Goal: Task Accomplishment & Management: Complete application form

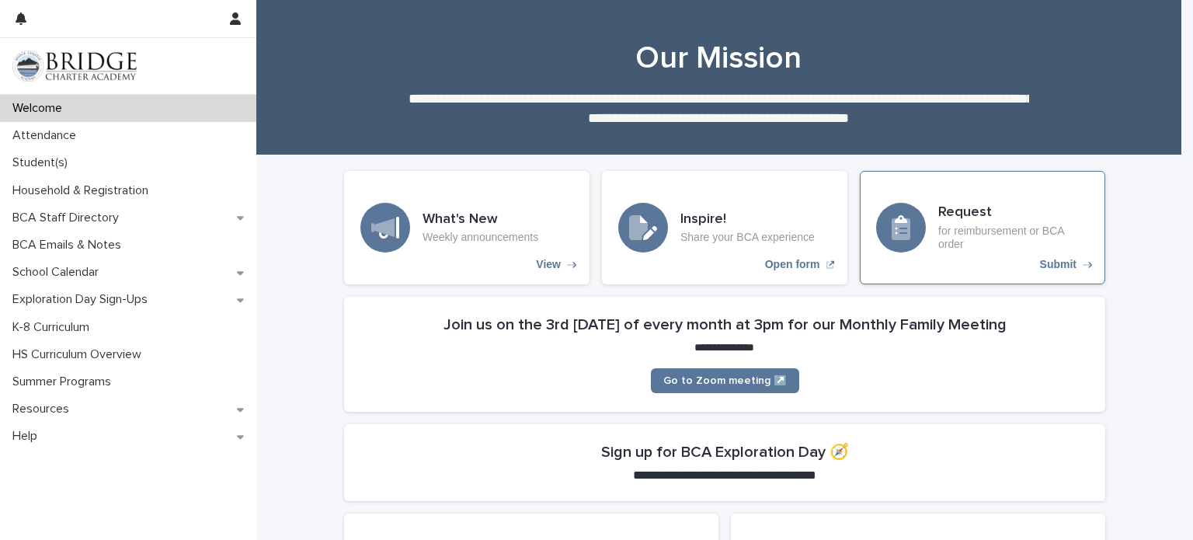
click at [1059, 256] on div "Request for reimbursement or BCA order Submit" at bounding box center [981, 227] width 245 height 113
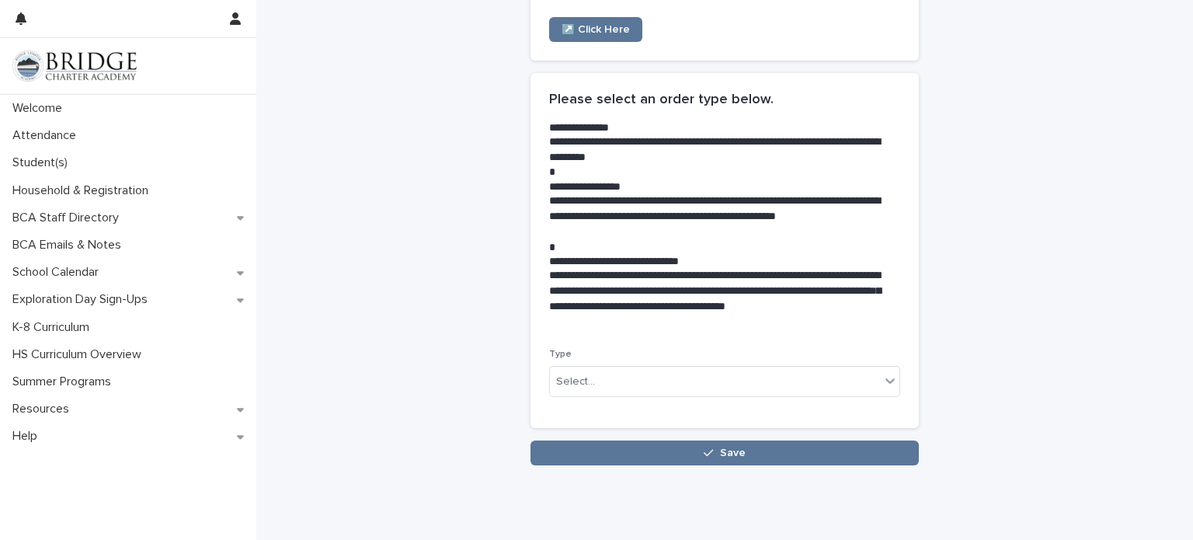
scroll to position [304, 0]
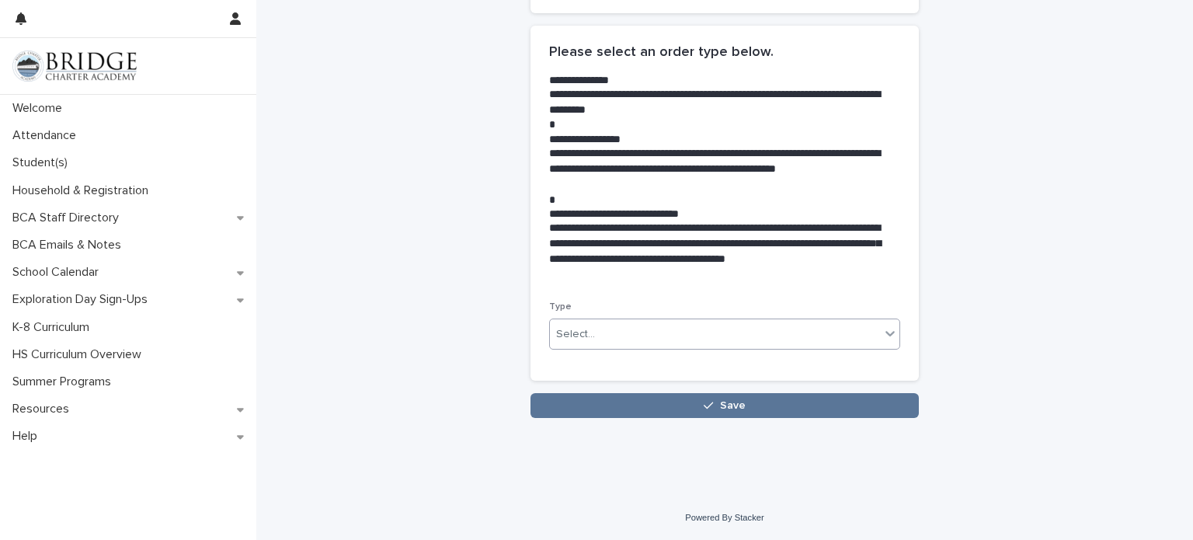
click at [882, 333] on icon at bounding box center [890, 333] width 16 height 16
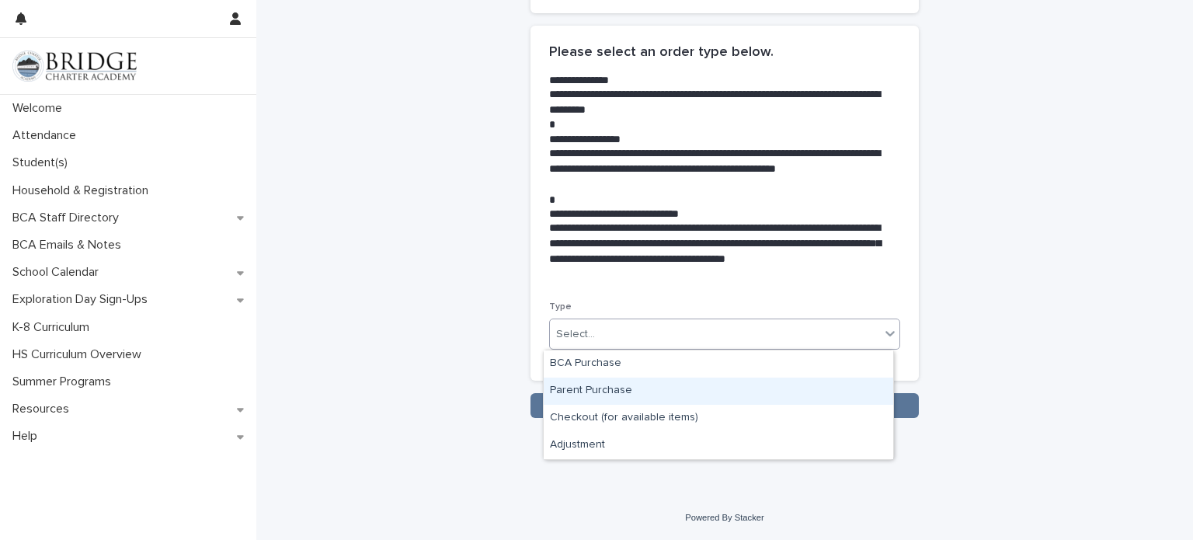
click at [831, 387] on div "Parent Purchase" at bounding box center [717, 390] width 349 height 27
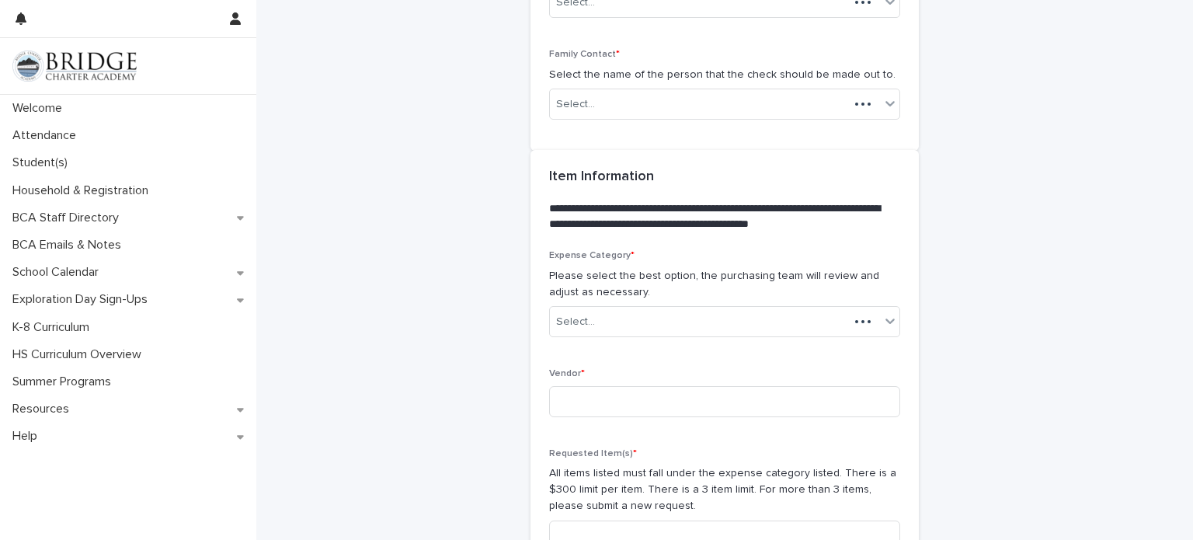
scroll to position [1028, 0]
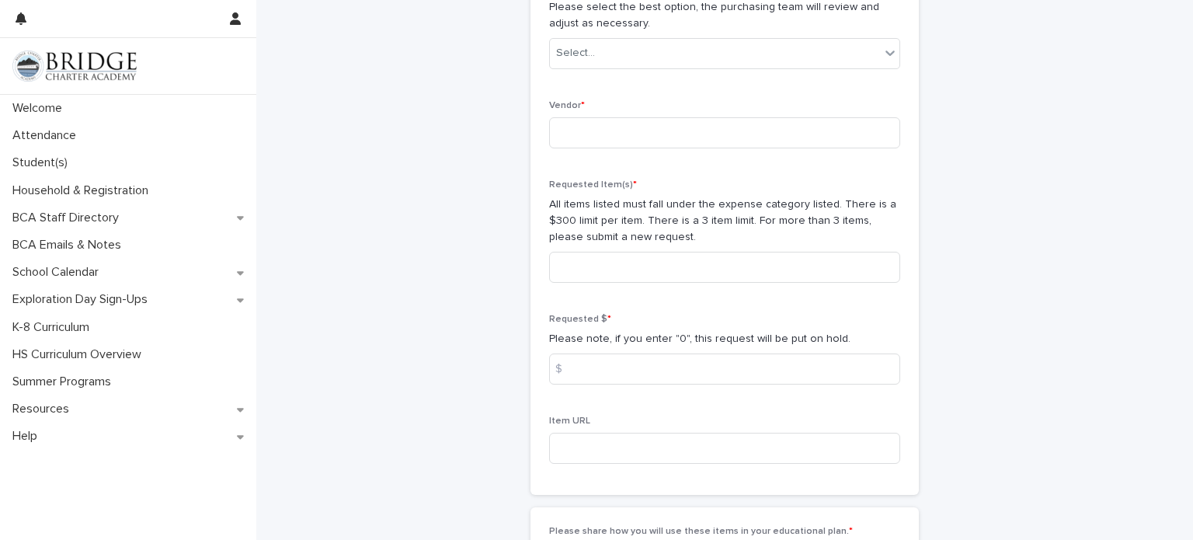
click at [978, 214] on div "**********" at bounding box center [724, 59] width 761 height 2170
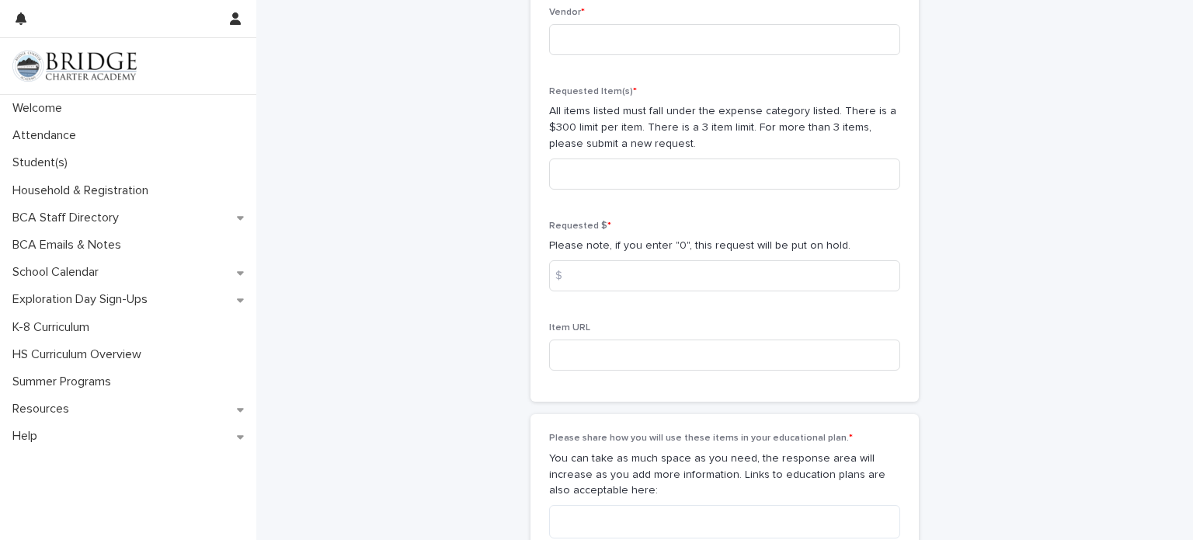
scroll to position [1152, 0]
